Goal: Transaction & Acquisition: Purchase product/service

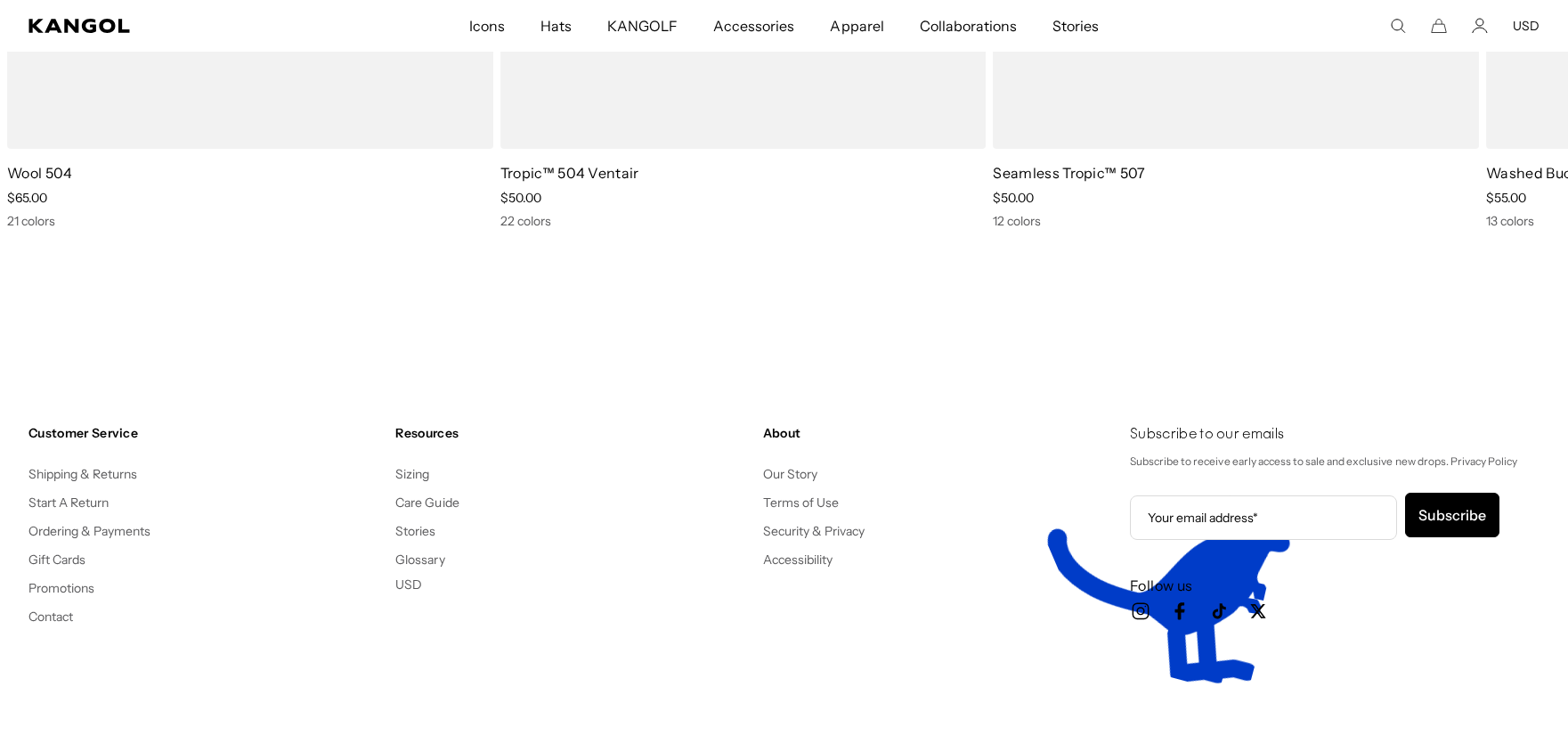
scroll to position [0, 367]
